Goal: Find specific page/section: Find specific page/section

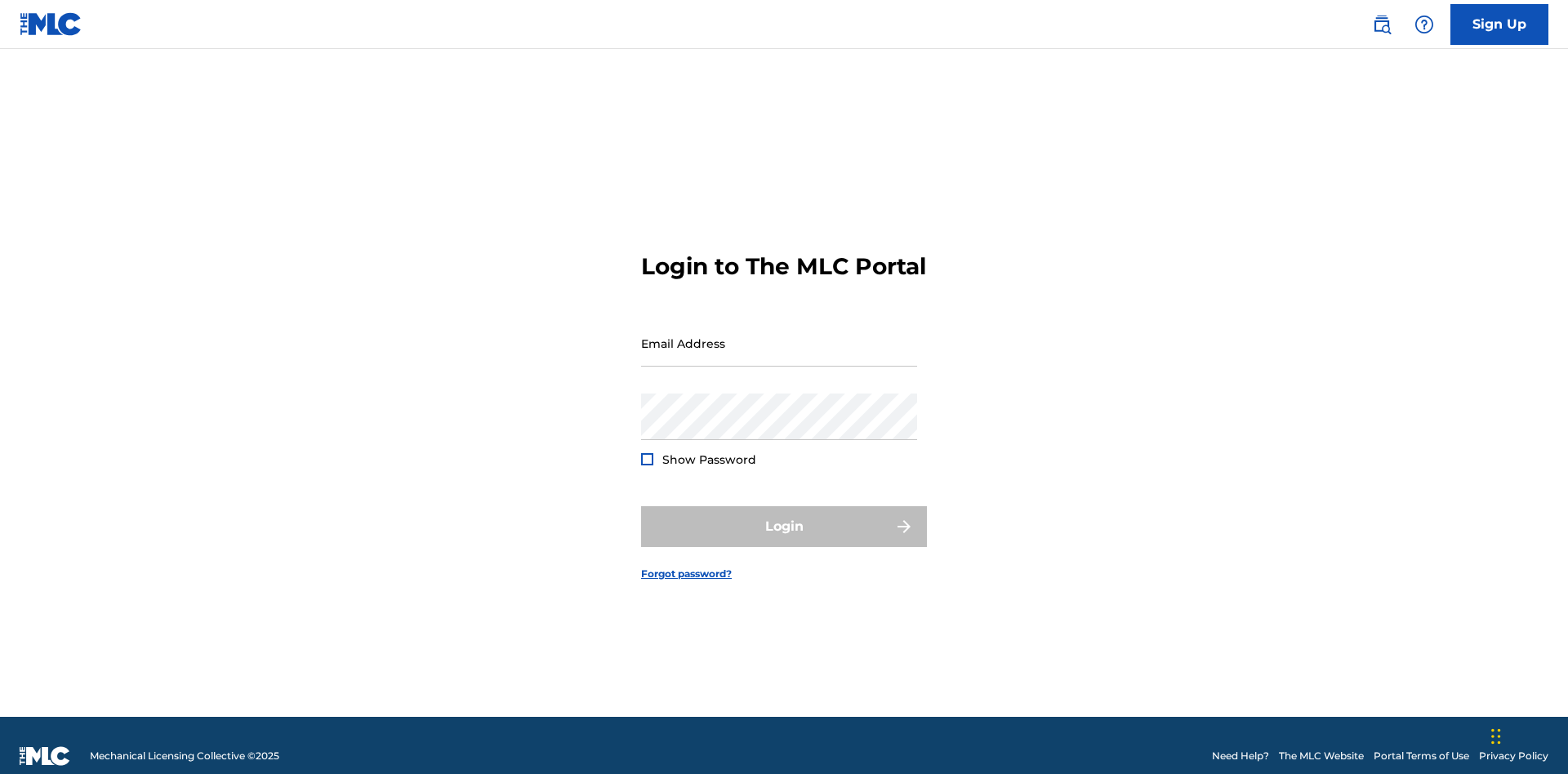
scroll to position [22, 0]
click at [779, 336] on input "Email Address" at bounding box center [779, 344] width 276 height 47
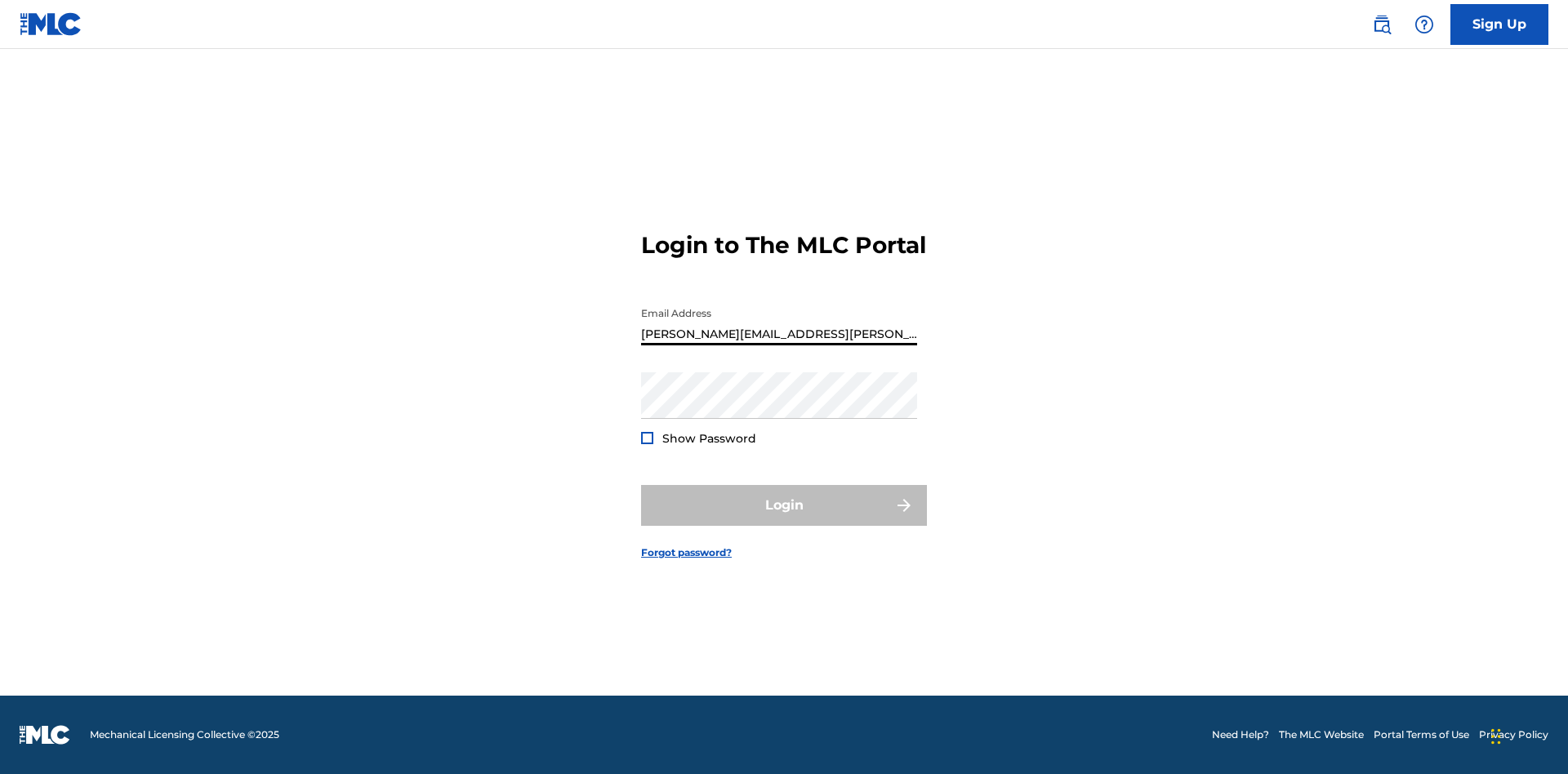
type input "Krystal.Ribble@themlc.com"
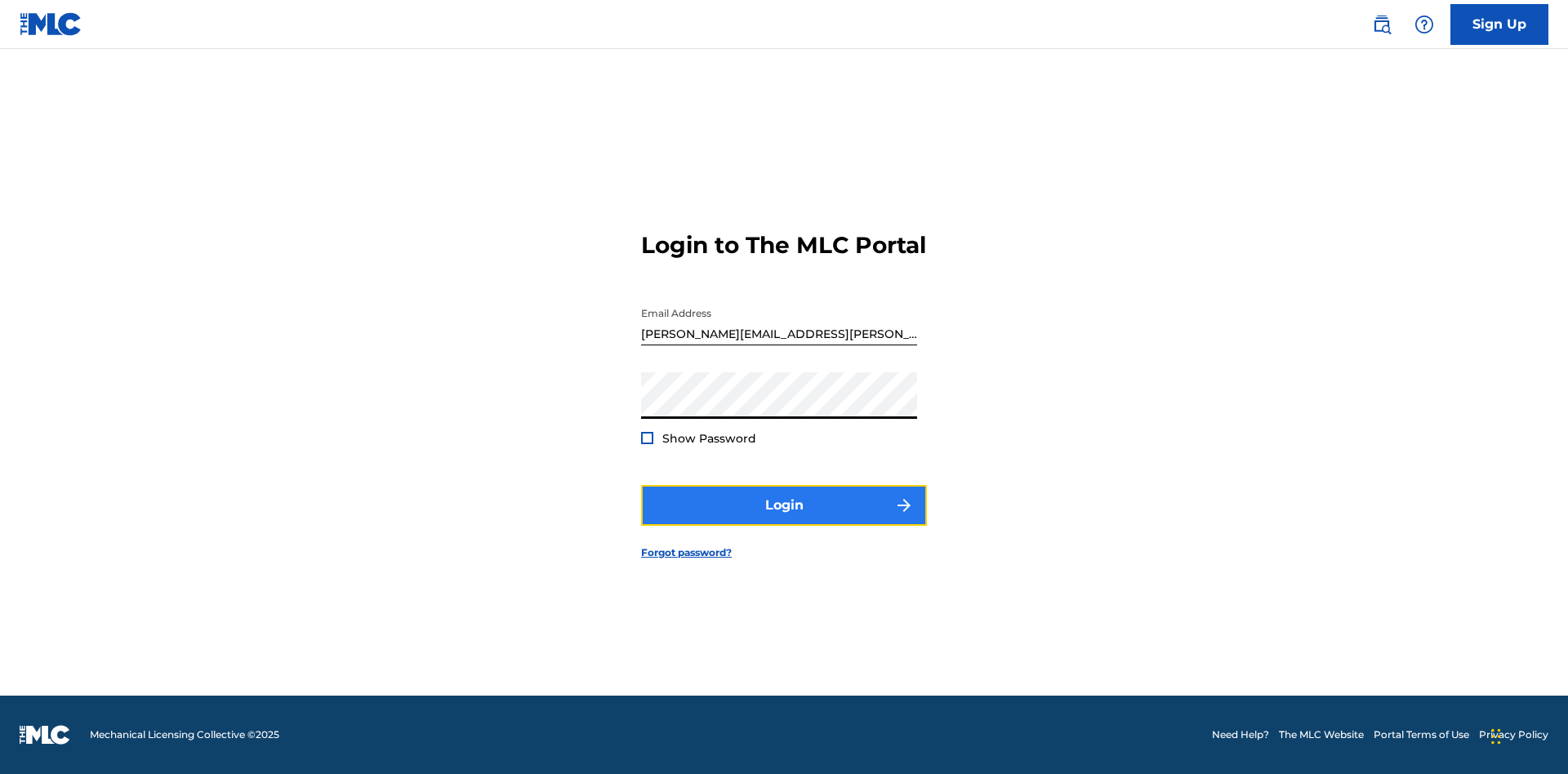
click at [784, 519] on button "Login" at bounding box center [784, 505] width 286 height 41
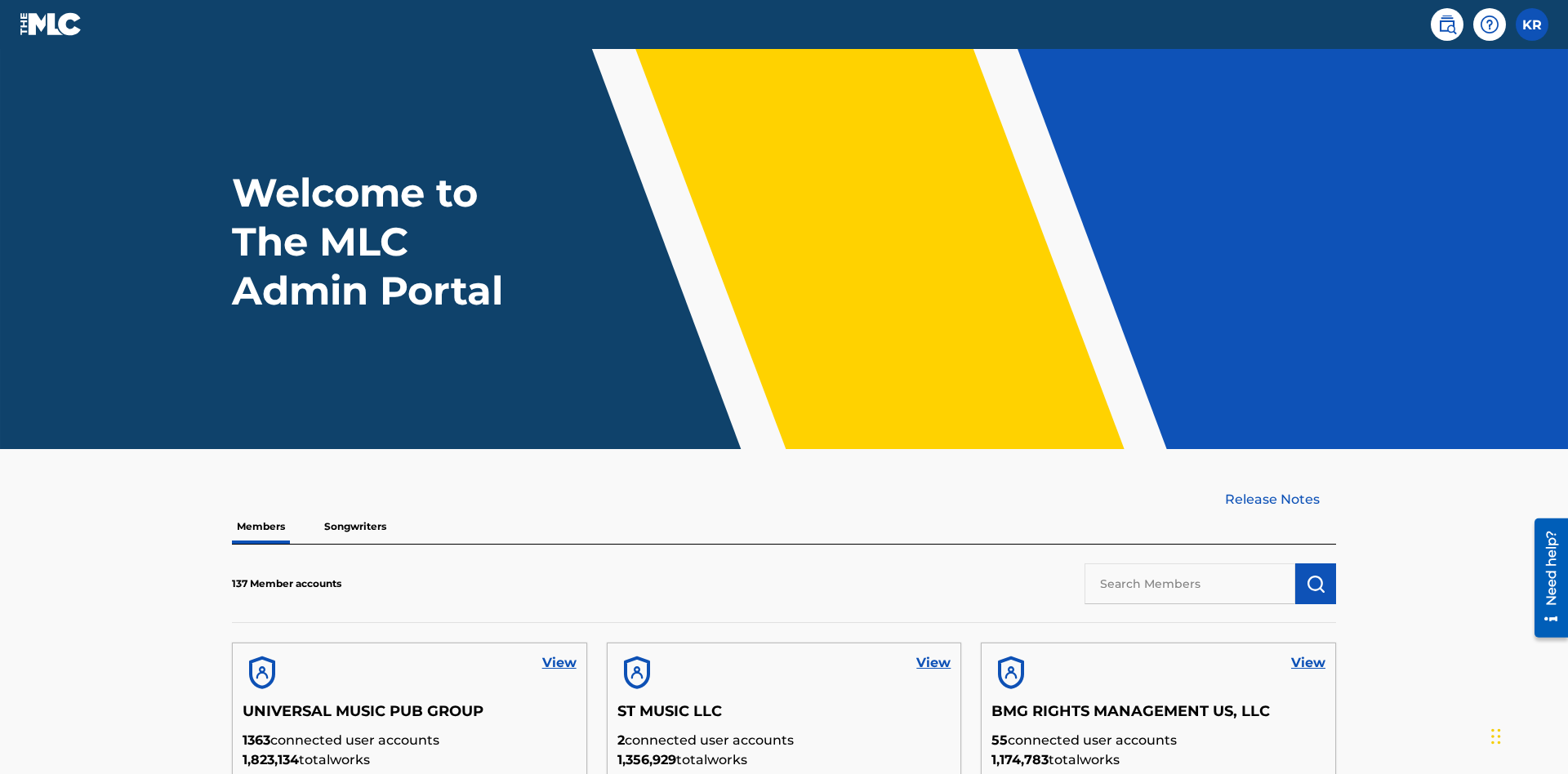
click at [1190, 564] on input "text" at bounding box center [1189, 584] width 211 height 41
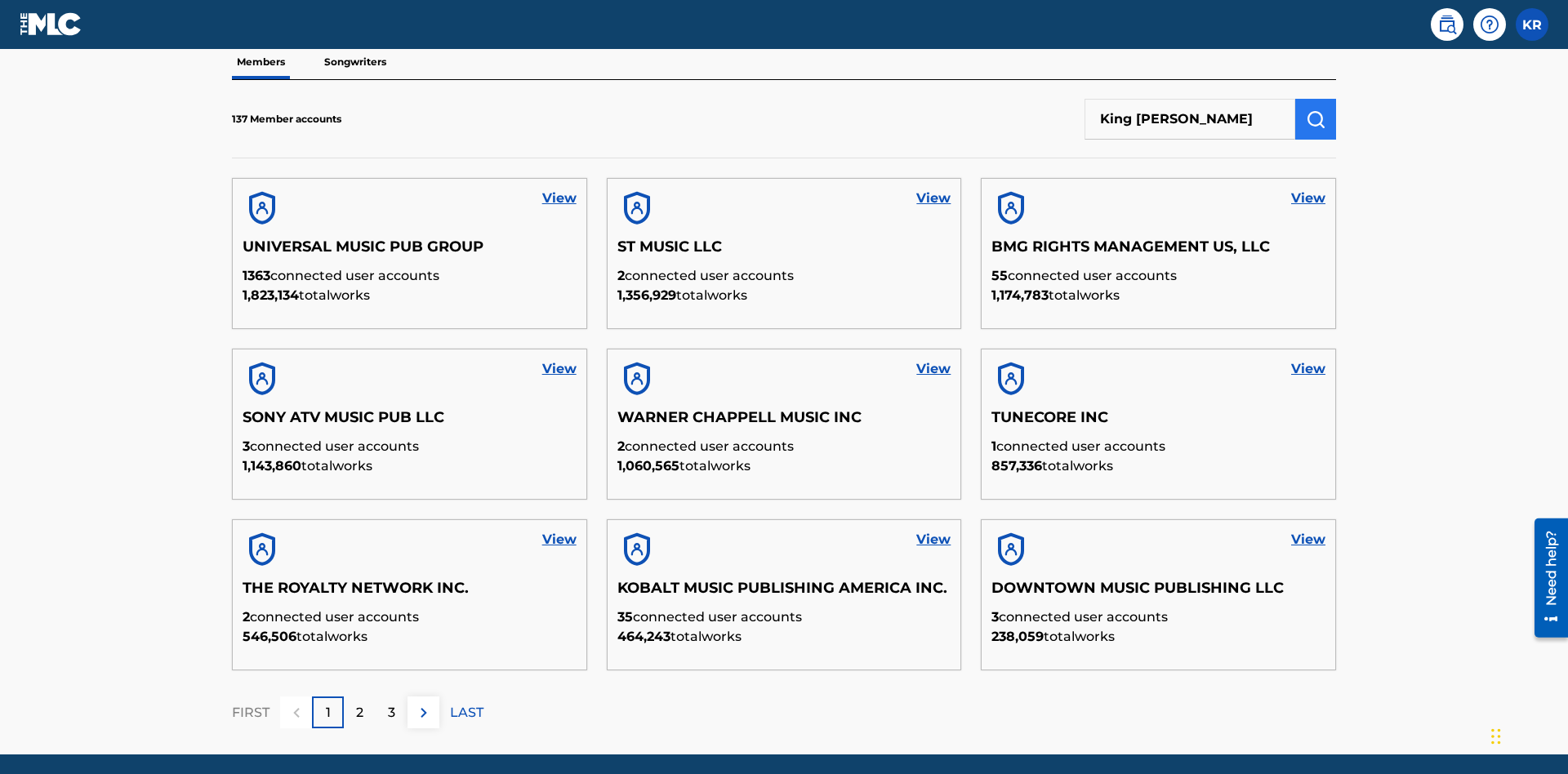
type input "King McTesterson"
click at [1316, 109] on img "submit" at bounding box center [1316, 119] width 20 height 20
